Goal: Information Seeking & Learning: Learn about a topic

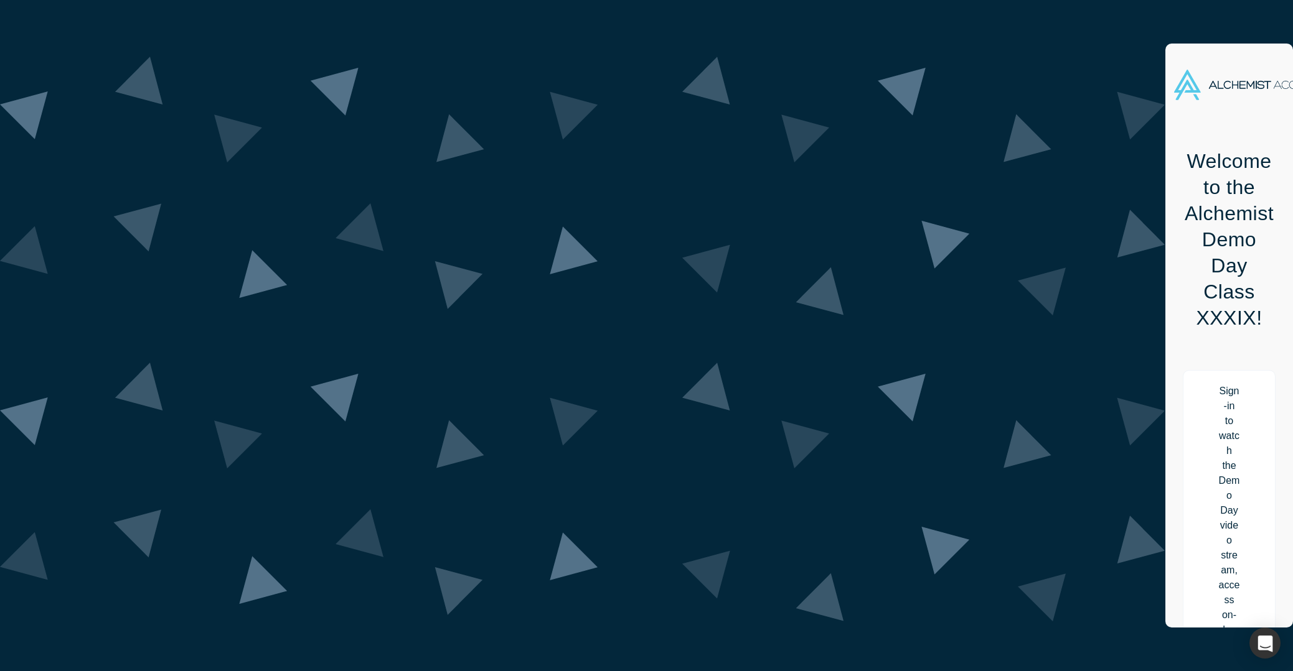
click at [1174, 87] on img at bounding box center [1263, 85] width 179 height 30
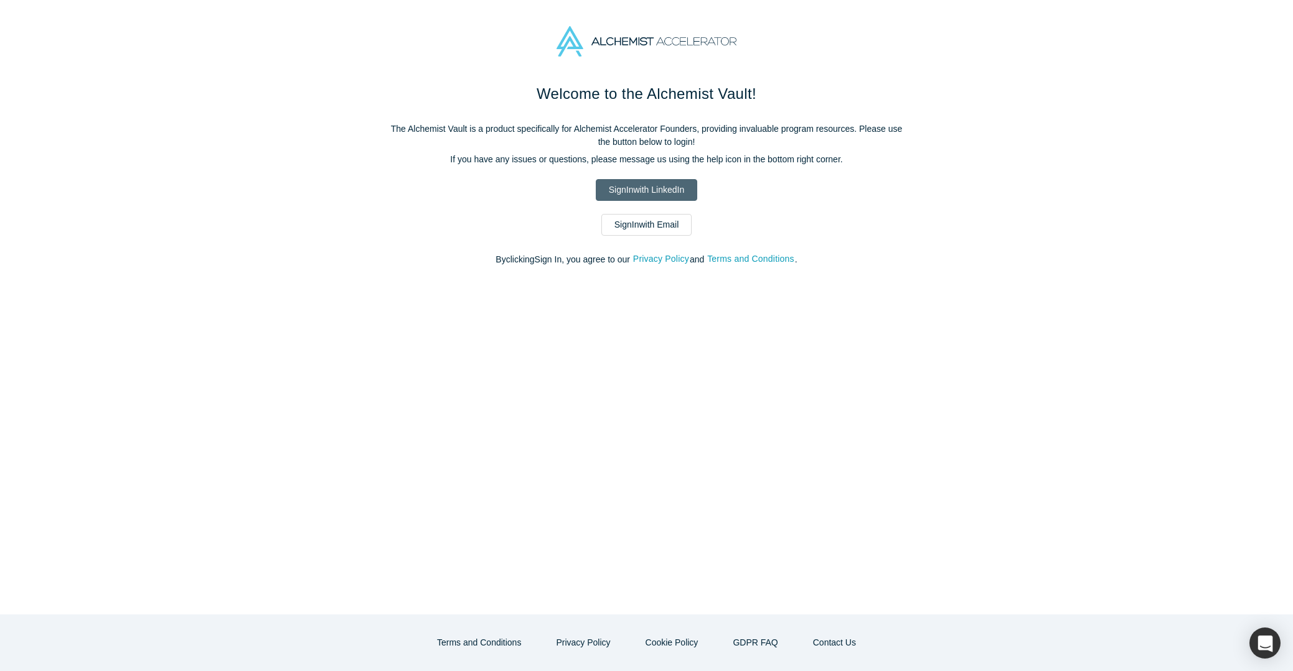
click at [615, 186] on link "Sign In with LinkedIn" at bounding box center [646, 190] width 101 height 22
click at [644, 232] on link "Sign In with Email" at bounding box center [646, 225] width 91 height 22
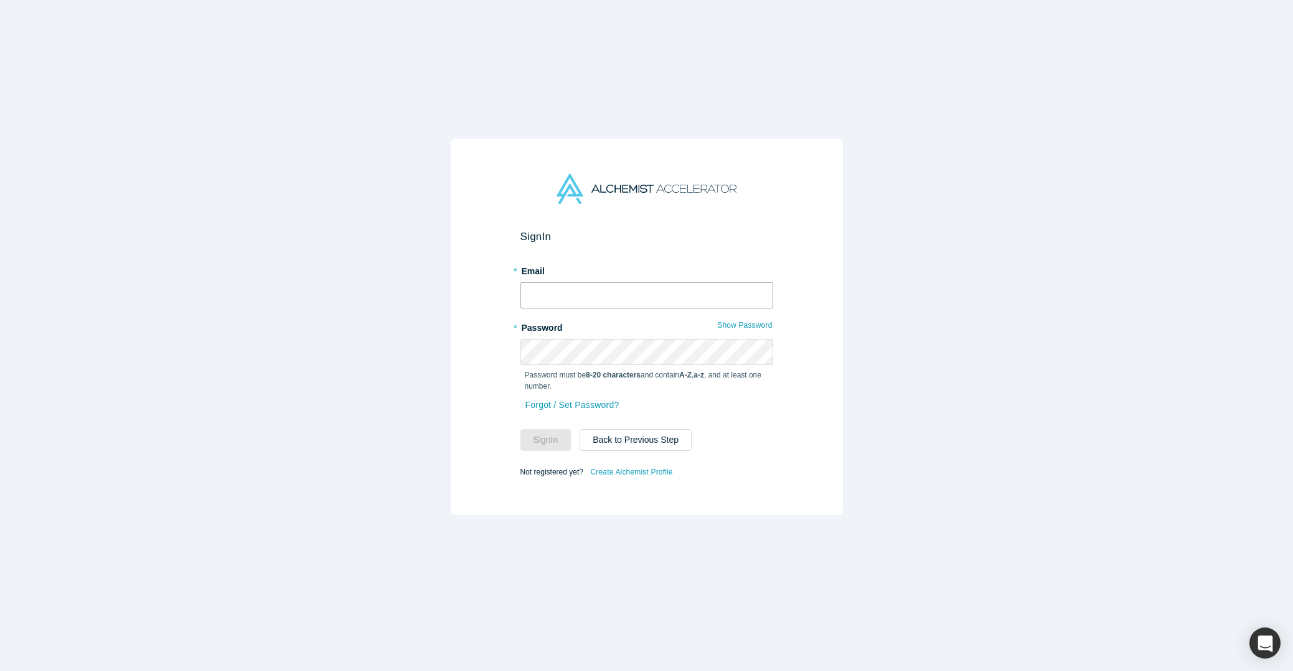
type input "folo@hightides.vc"
click at [578, 292] on input "folo@hightides.vc" at bounding box center [646, 296] width 253 height 26
click at [539, 432] on button "Sign In" at bounding box center [545, 440] width 51 height 22
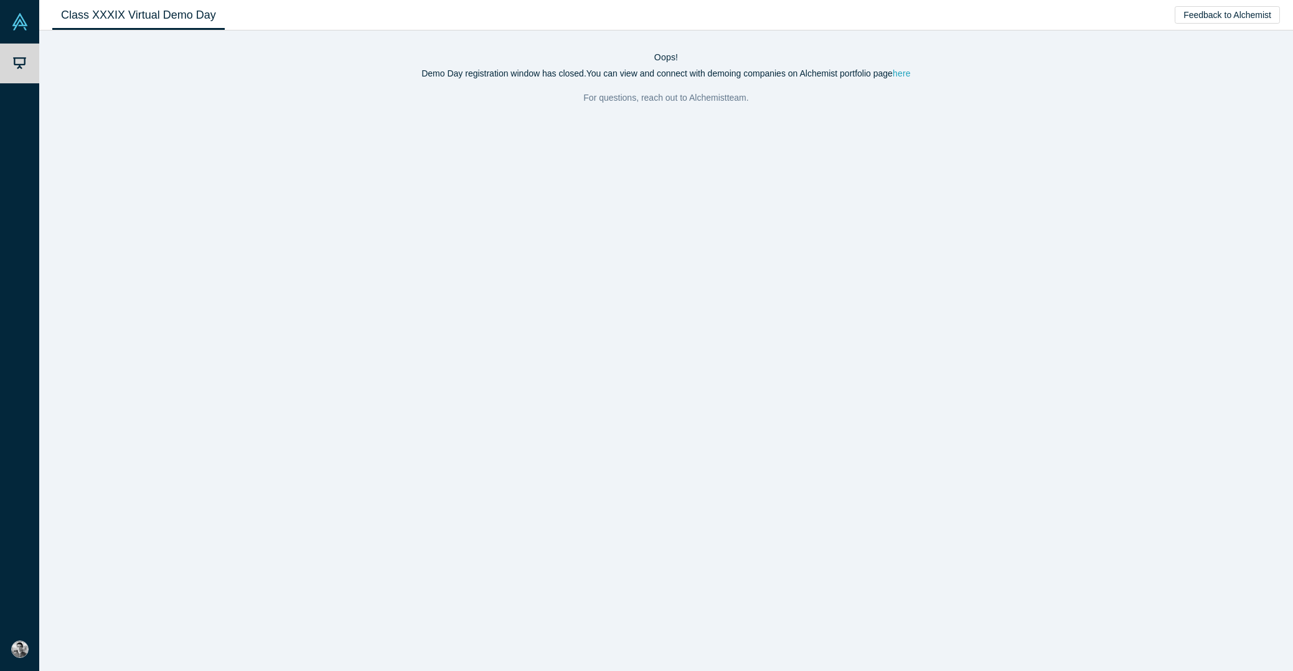
click at [904, 73] on link "here" at bounding box center [901, 73] width 18 height 10
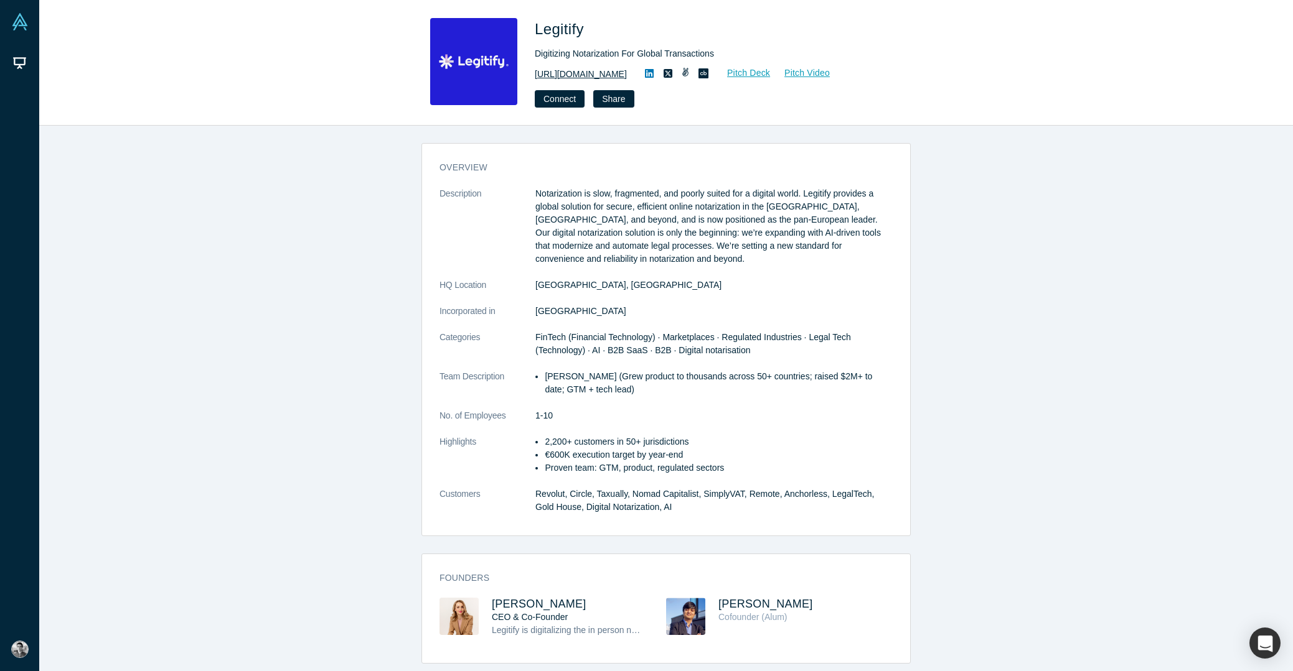
click at [606, 70] on link "[URL][DOMAIN_NAME]" at bounding box center [581, 74] width 92 height 13
